Goal: Use online tool/utility: Utilize a website feature to perform a specific function

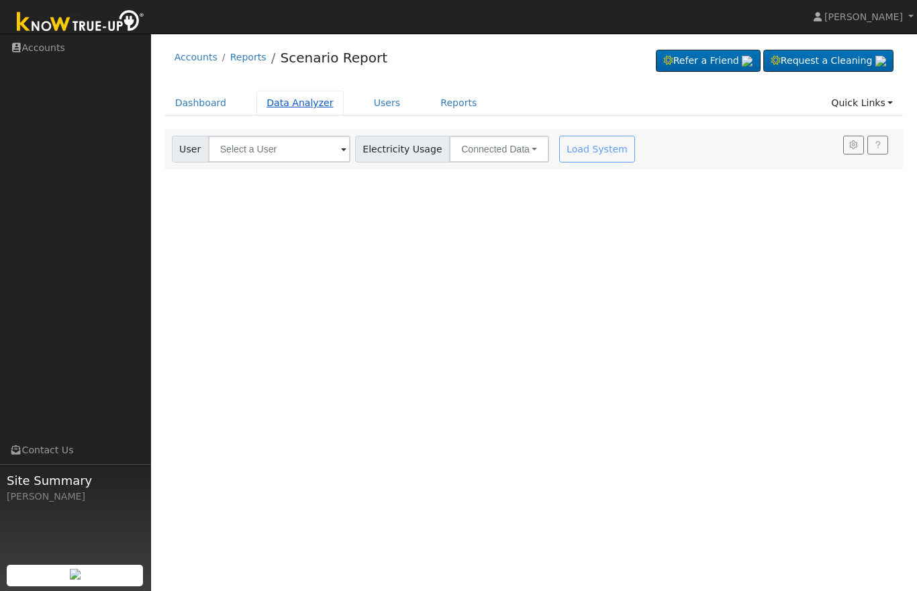
click at [301, 107] on link "Data Analyzer" at bounding box center [299, 103] width 87 height 25
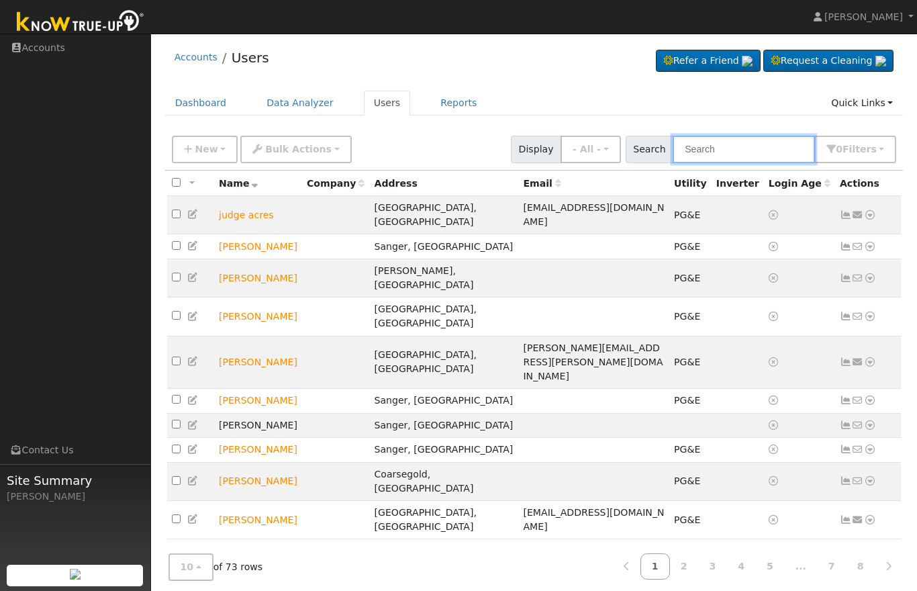
click at [736, 149] on input "text" at bounding box center [744, 150] width 142 height 28
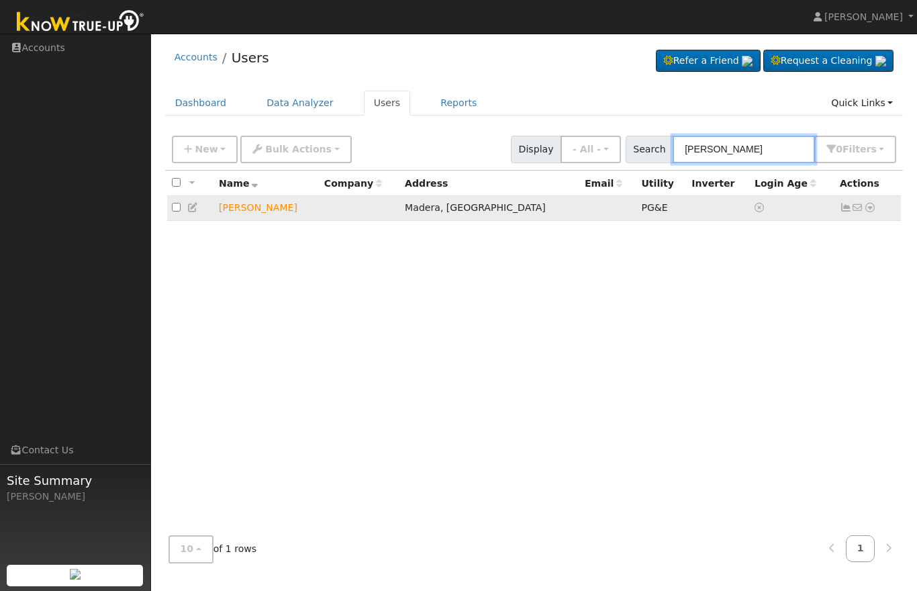
type input "[PERSON_NAME]"
click at [846, 207] on icon at bounding box center [846, 207] width 12 height 9
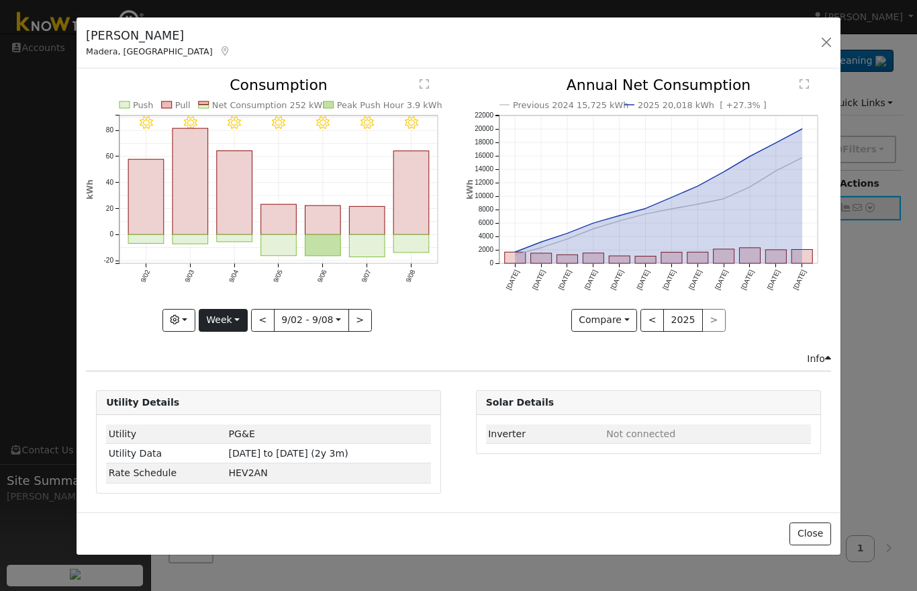
click at [232, 320] on button "Week" at bounding box center [223, 320] width 49 height 23
click at [235, 403] on link "Year" at bounding box center [245, 404] width 93 height 19
type input "2024-09-01"
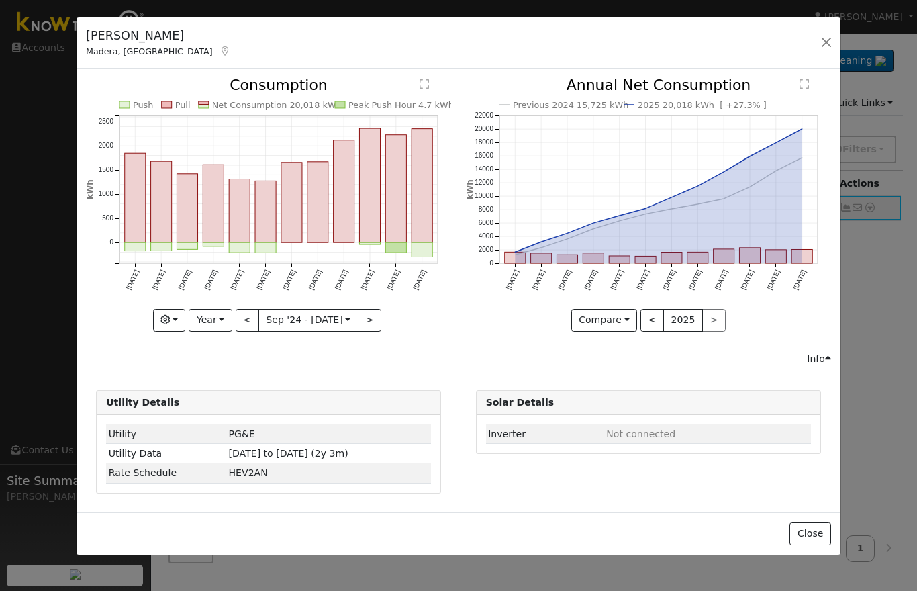
click at [815, 58] on div "erica jimenez Madera, CA Default Account Default Account 16100 Anaconda Road, M…" at bounding box center [459, 43] width 764 height 52
click at [836, 32] on div "erica jimenez Madera, CA Default Account Default Account 16100 Anaconda Road, M…" at bounding box center [459, 43] width 764 height 52
click at [835, 45] on button "button" at bounding box center [826, 42] width 19 height 19
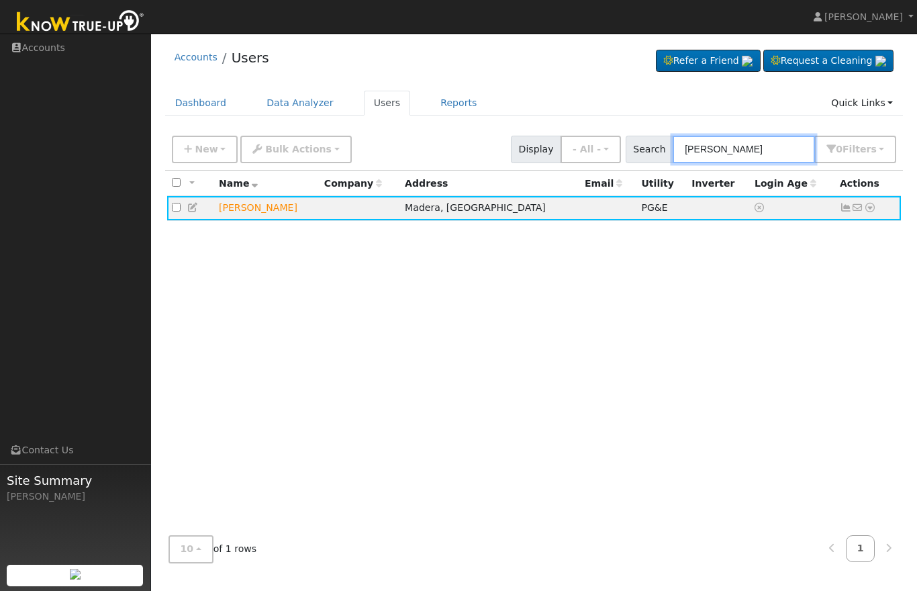
click at [740, 157] on input "Eric" at bounding box center [744, 150] width 142 height 28
type input "E"
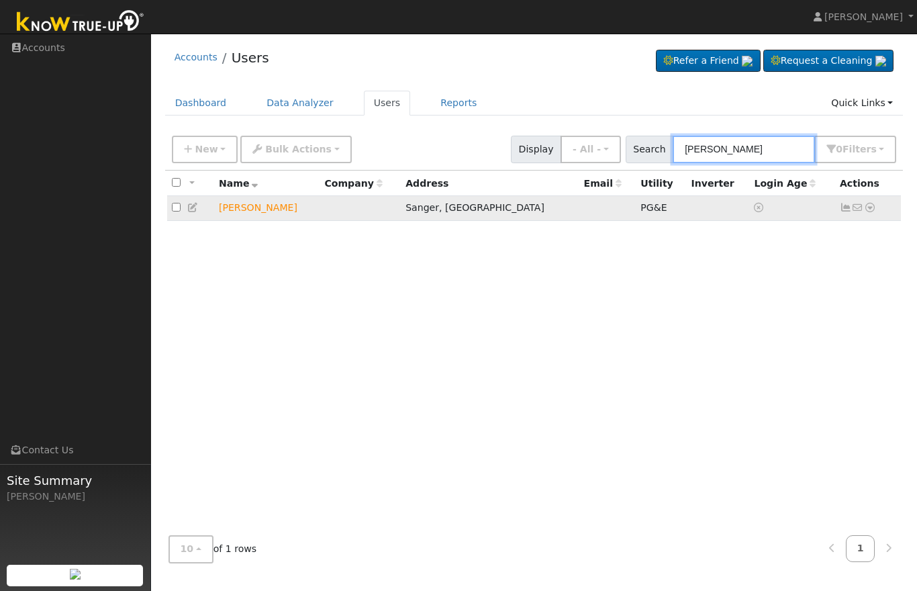
type input "Silva"
click at [844, 209] on icon at bounding box center [846, 207] width 12 height 9
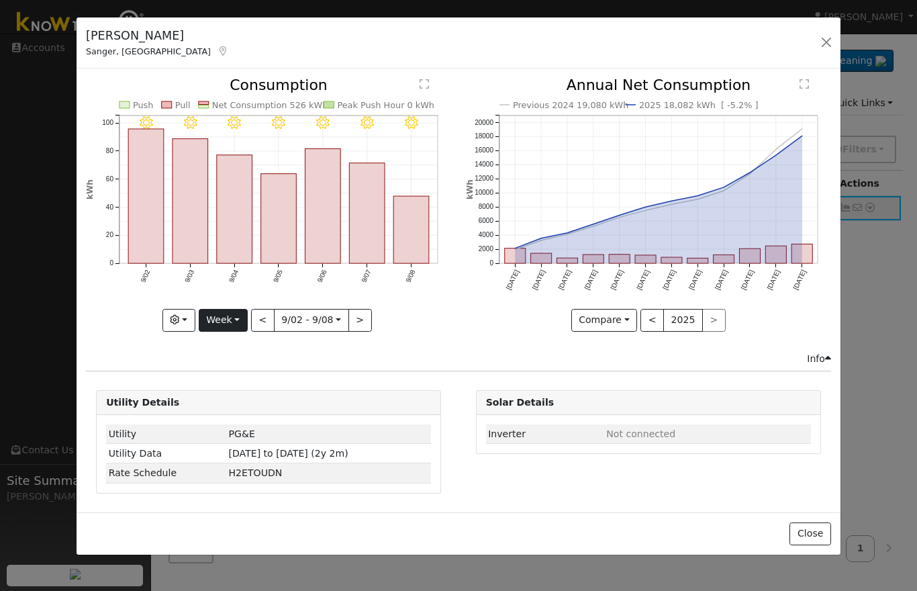
click at [227, 322] on button "Week" at bounding box center [223, 320] width 49 height 23
click at [235, 404] on link "Year" at bounding box center [245, 404] width 93 height 19
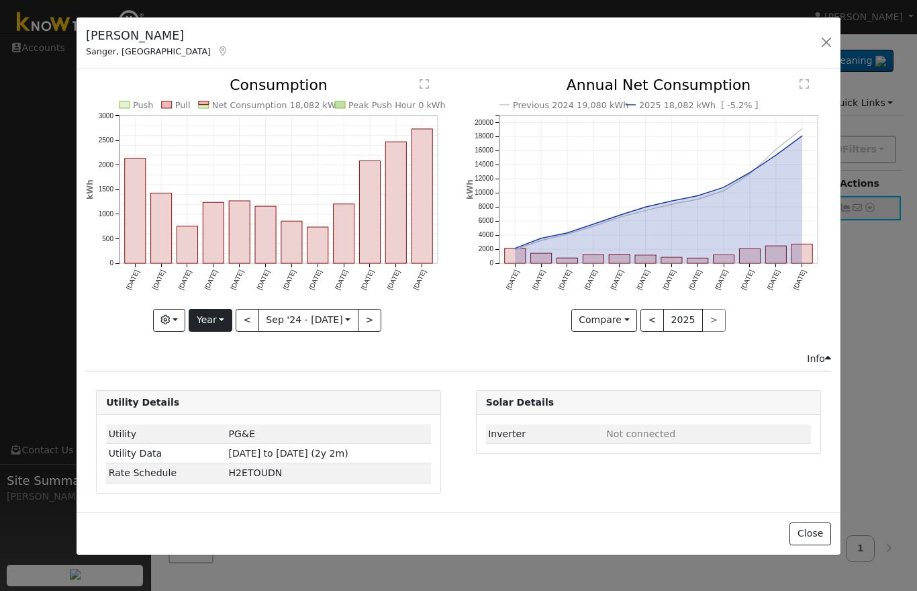
click at [212, 318] on button "Year" at bounding box center [210, 320] width 43 height 23
click at [242, 390] on link "Month" at bounding box center [235, 385] width 93 height 19
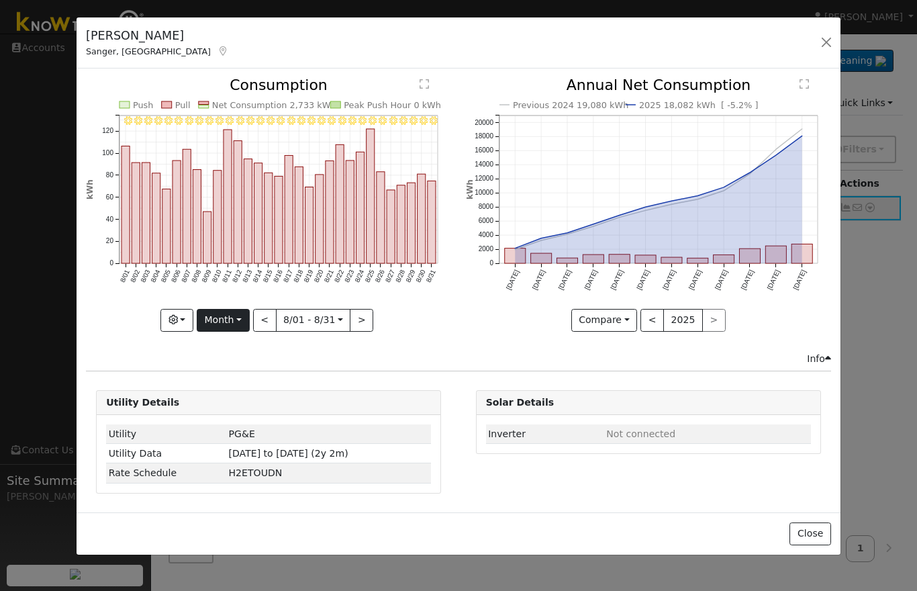
click at [239, 313] on button "Month" at bounding box center [223, 320] width 53 height 23
click at [241, 365] on link "Week" at bounding box center [243, 366] width 93 height 19
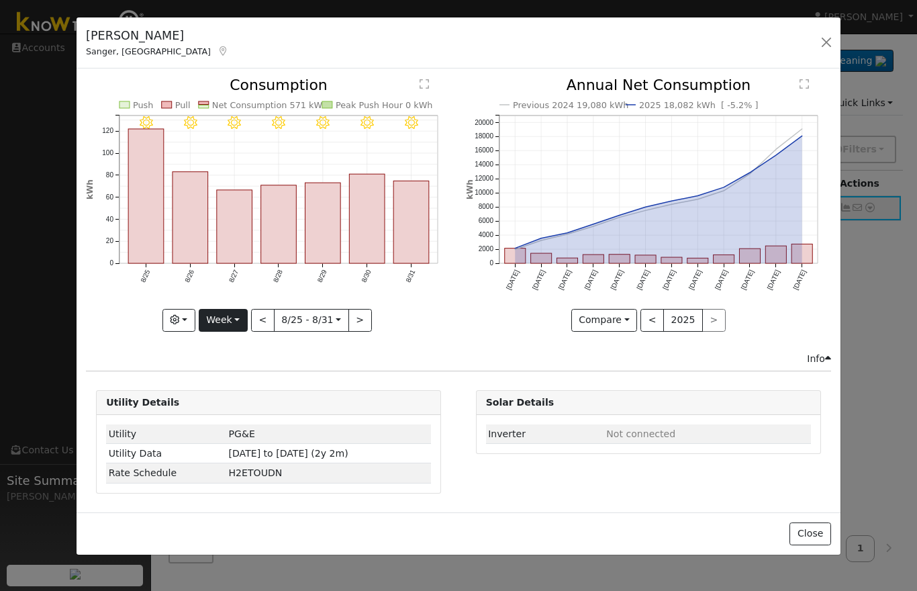
click at [238, 324] on button "Week" at bounding box center [223, 320] width 49 height 23
click at [246, 346] on link "Day" at bounding box center [245, 347] width 93 height 19
type input "2025-08-31"
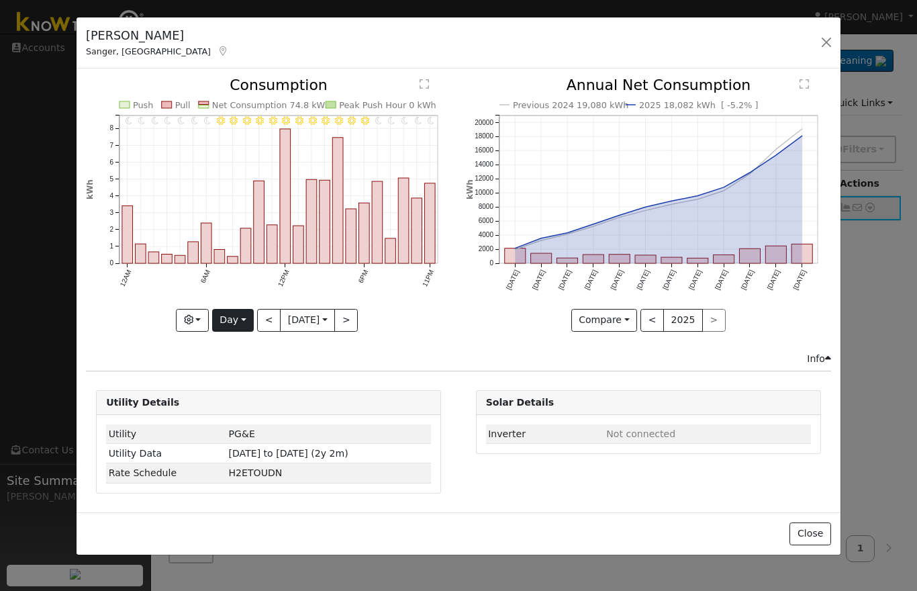
click at [238, 313] on button "Day" at bounding box center [233, 320] width 42 height 23
click at [249, 423] on link "Custom" at bounding box center [259, 423] width 93 height 19
click at [219, 321] on button "Custom" at bounding box center [192, 320] width 60 height 23
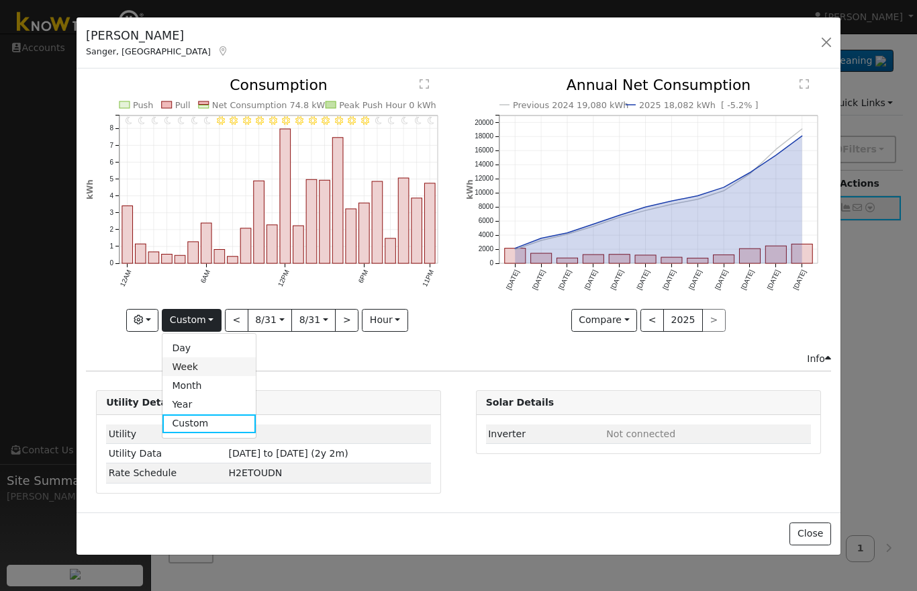
click at [207, 363] on link "Week" at bounding box center [208, 366] width 93 height 19
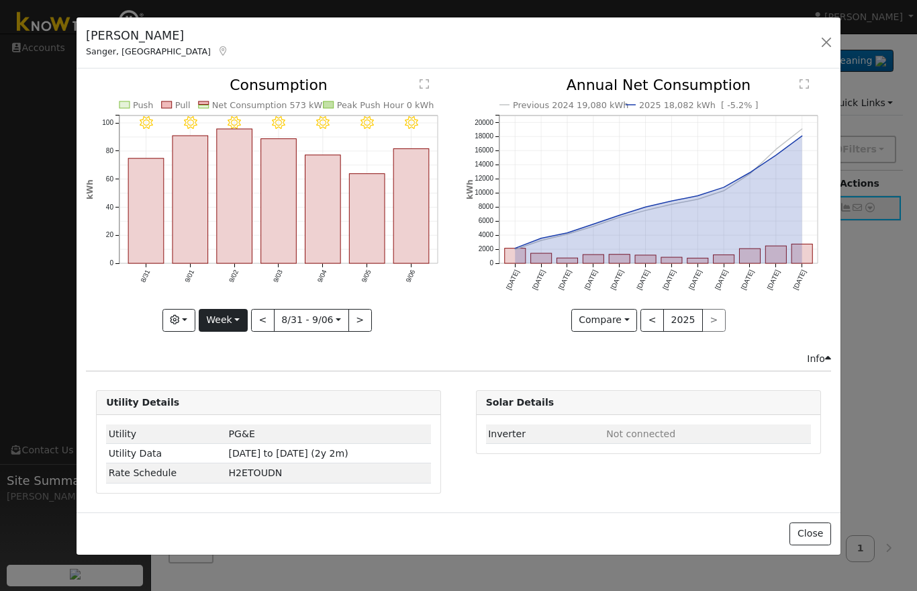
click at [234, 309] on button "Week" at bounding box center [223, 320] width 49 height 23
click at [334, 488] on div "Utility PG&E Utility Data 08/30/23 to 09/08/25 (2y 2m) Rate Schedule H2ETOUDN" at bounding box center [269, 454] width 344 height 78
click at [374, 498] on div "Issue History Date By Flag Comment Type No Issue History 9/06 - Clear 9/05 - Cl…" at bounding box center [459, 290] width 764 height 444
click at [822, 46] on button "button" at bounding box center [826, 42] width 19 height 19
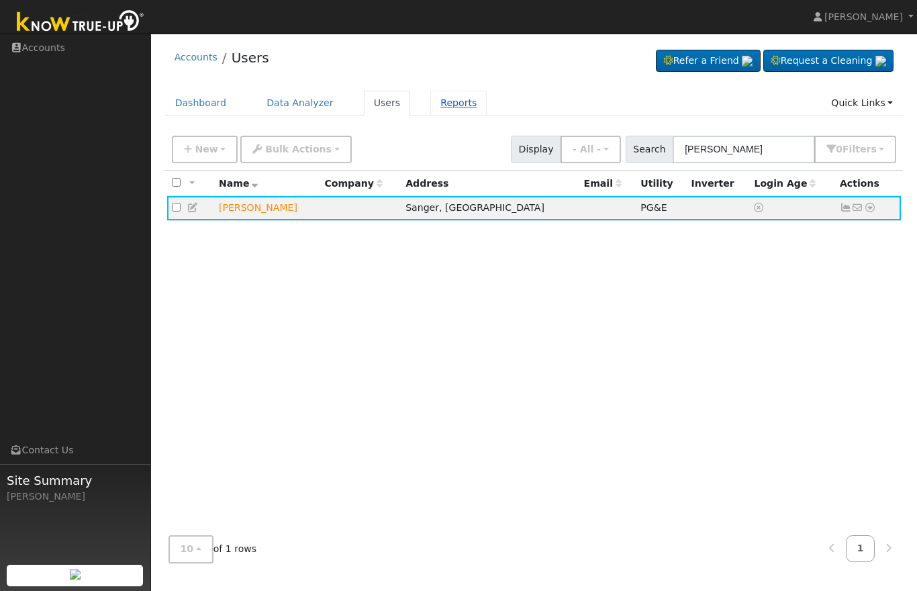
click at [463, 107] on link "Reports" at bounding box center [458, 103] width 56 height 25
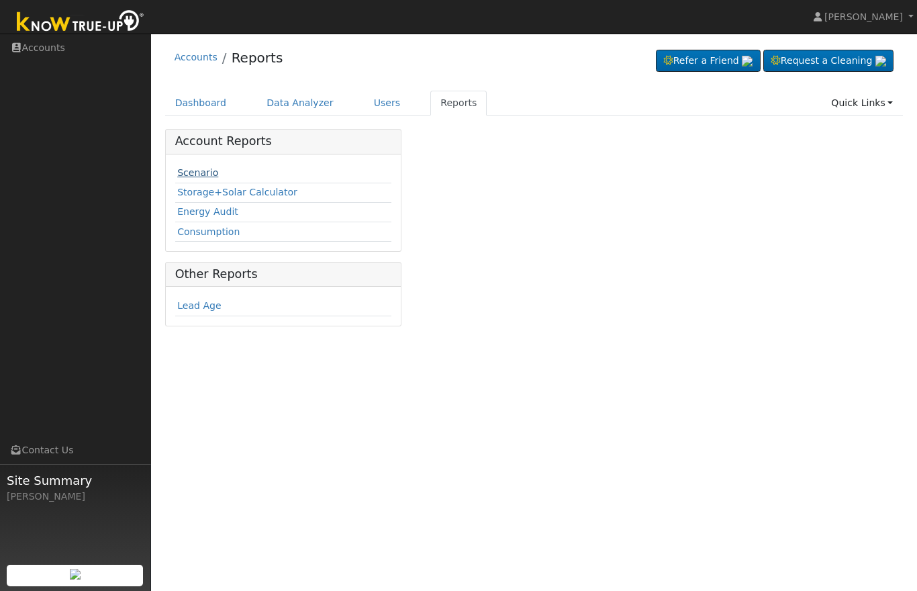
click at [199, 173] on link "Scenario" at bounding box center [197, 172] width 41 height 11
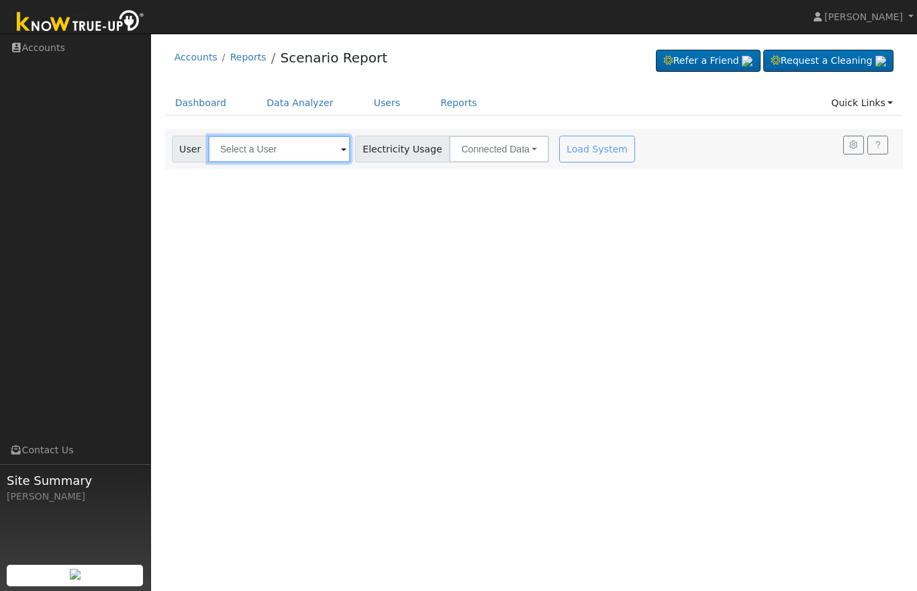
click at [248, 148] on input "text" at bounding box center [279, 149] width 142 height 27
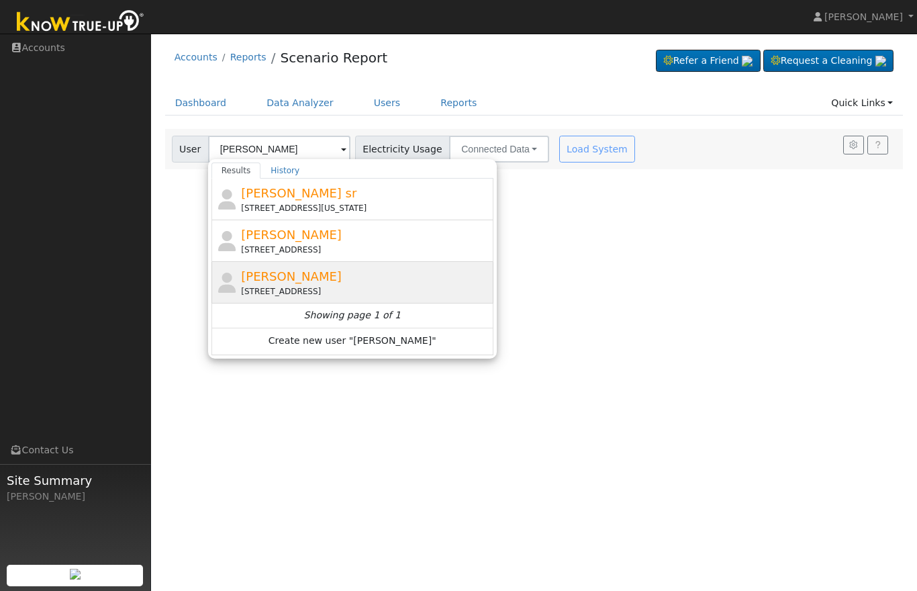
click at [288, 271] on span "[PERSON_NAME]" at bounding box center [291, 276] width 101 height 14
type input "[PERSON_NAME]"
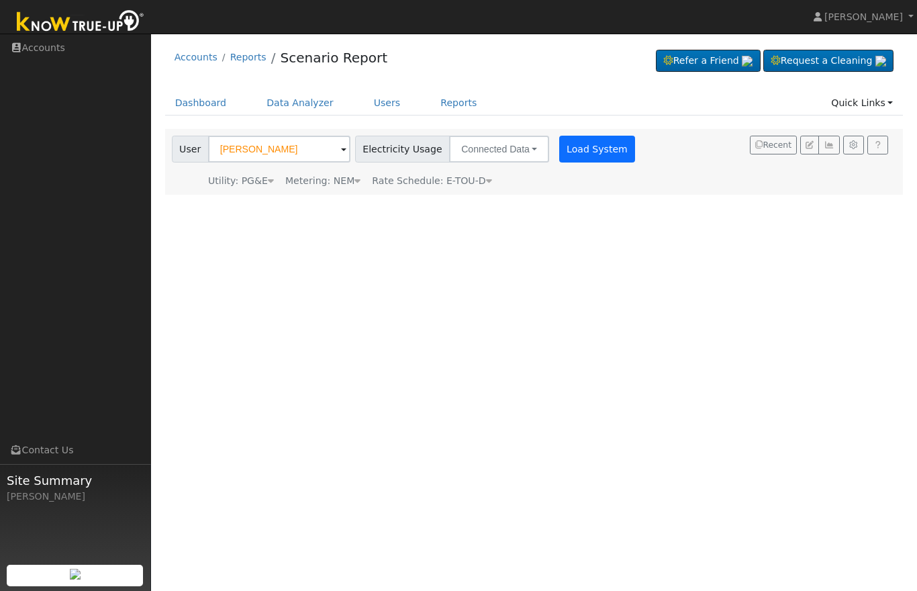
click at [559, 151] on button "Load System" at bounding box center [597, 149] width 77 height 27
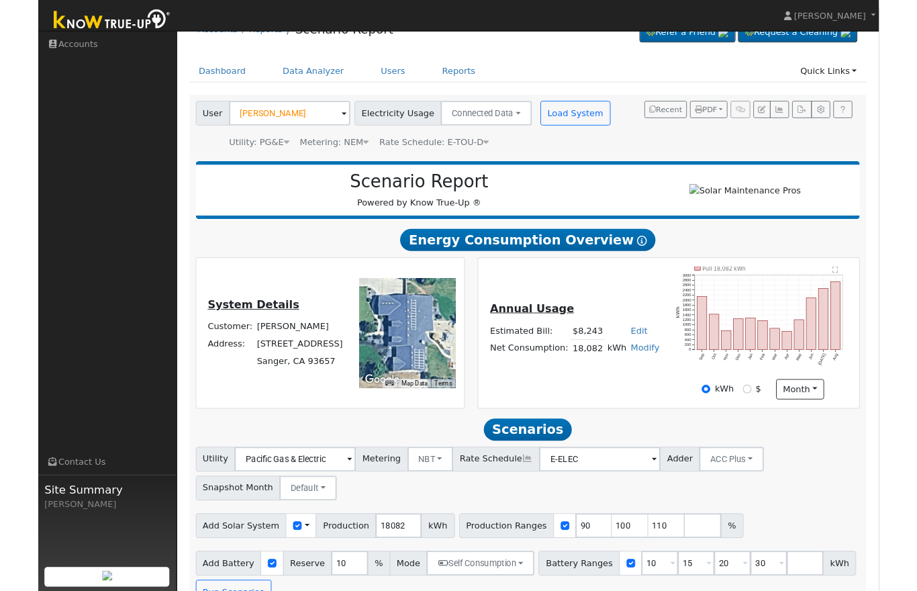
scroll to position [60, 0]
